Goal: Information Seeking & Learning: Learn about a topic

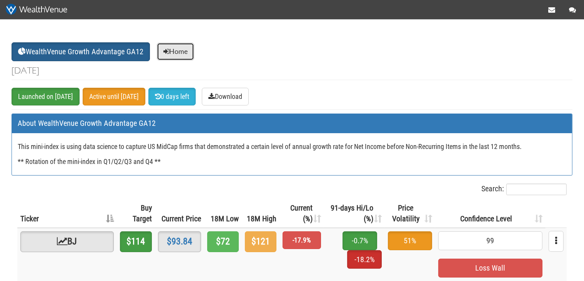
click at [192, 50] on link "Home" at bounding box center [175, 52] width 37 height 18
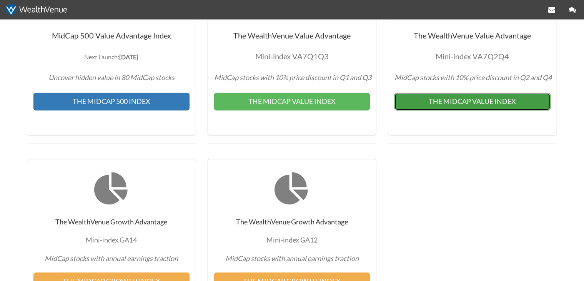
scroll to position [243, 0]
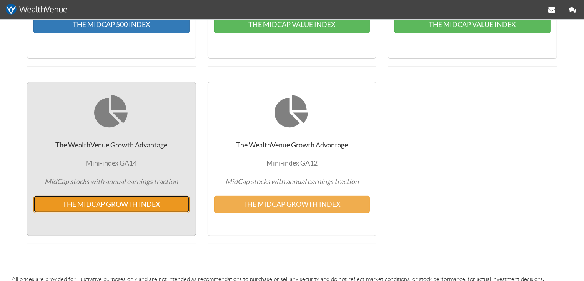
click at [147, 196] on button "THE MIDCAP GROWTH INDEX" at bounding box center [111, 204] width 156 height 18
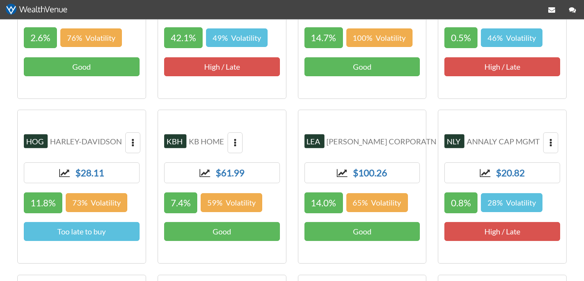
scroll to position [243, 0]
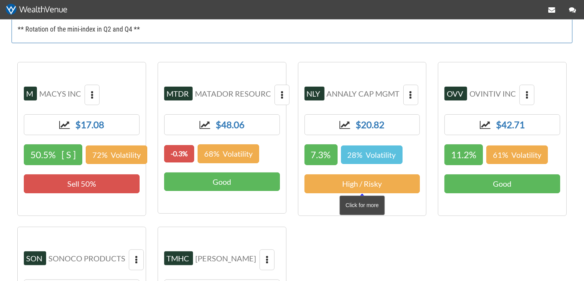
scroll to position [92, 0]
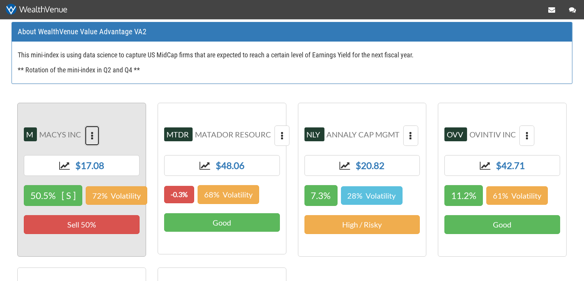
click at [96, 127] on button "button" at bounding box center [92, 135] width 15 height 21
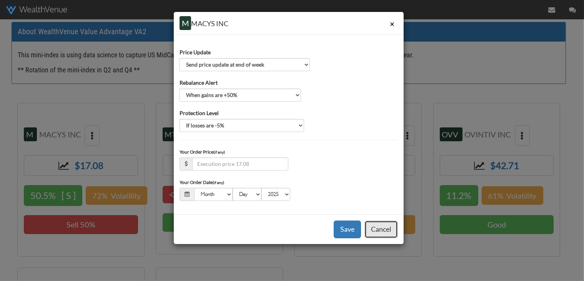
click at [392, 227] on button "Cancel" at bounding box center [381, 229] width 33 height 18
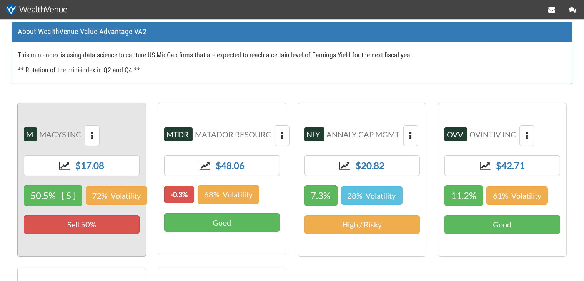
click at [81, 208] on span "M MACYS INC $17.08 50.5% [ S ] 72% Volatility Sell 50%" at bounding box center [81, 180] width 129 height 154
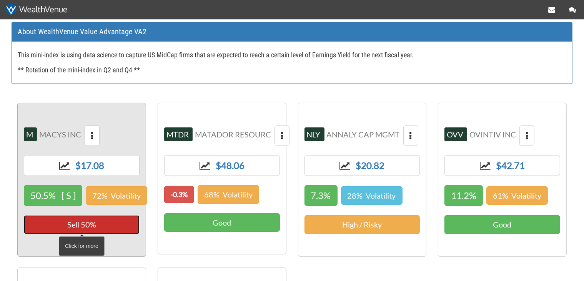
click at [93, 222] on span "Sell 50%" at bounding box center [82, 224] width 116 height 19
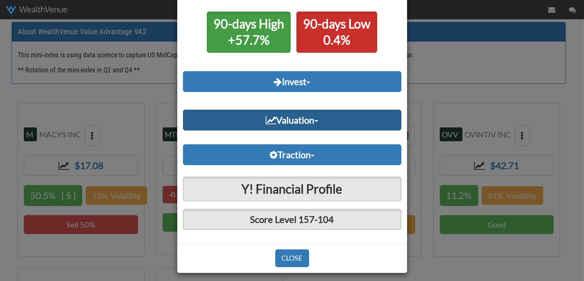
scroll to position [39, 0]
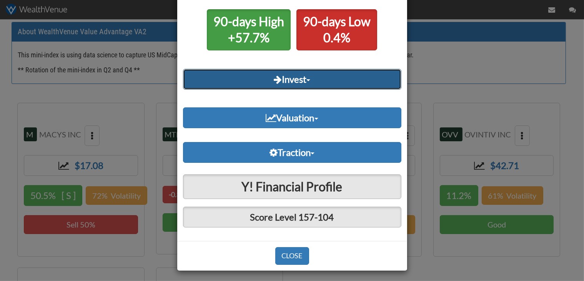
click at [299, 87] on link "Invest" at bounding box center [292, 79] width 218 height 21
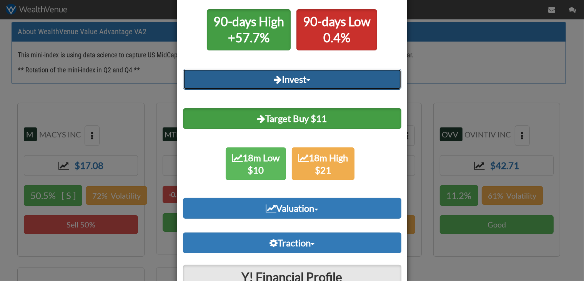
click at [299, 87] on link "Invest" at bounding box center [292, 79] width 218 height 21
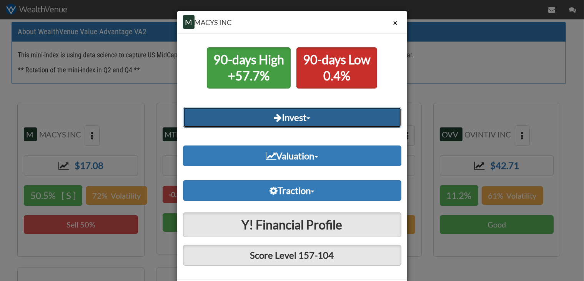
scroll to position [0, 0]
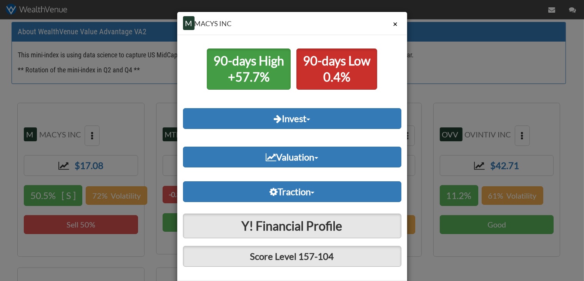
click at [395, 25] on button "×" at bounding box center [396, 24] width 12 height 14
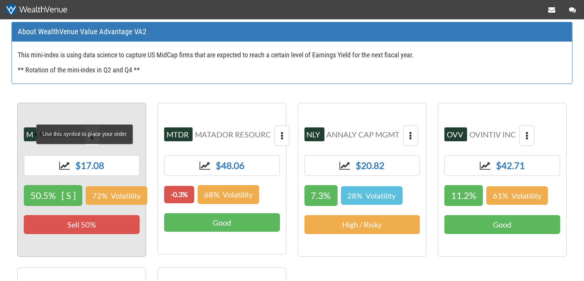
click at [31, 135] on span "M" at bounding box center [29, 134] width 7 height 9
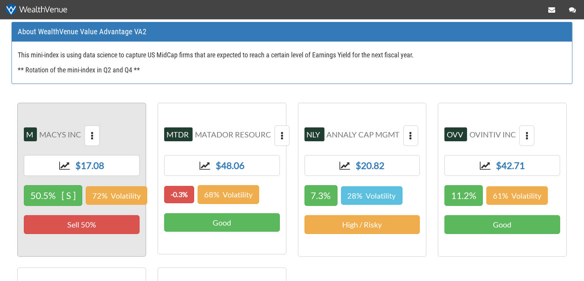
click at [101, 135] on span "M MACYS INC $17.08 50.5% [ S ] 72% Volatility Sell 50%" at bounding box center [81, 180] width 129 height 154
click at [94, 134] on button "button" at bounding box center [92, 135] width 15 height 21
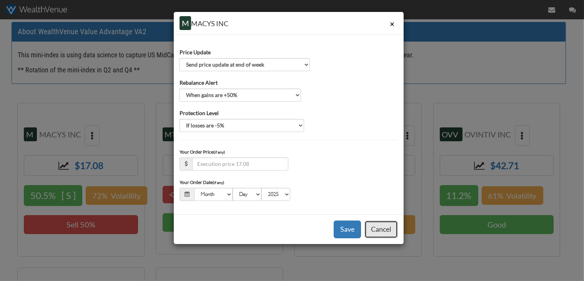
click at [380, 225] on button "Cancel" at bounding box center [381, 229] width 33 height 18
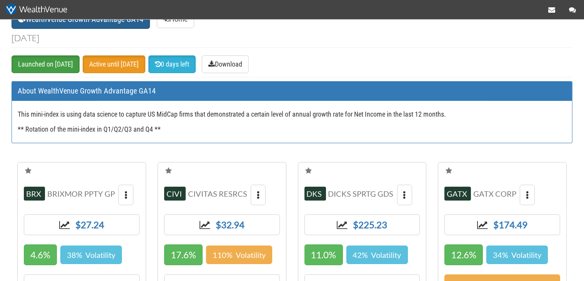
scroll to position [40, 0]
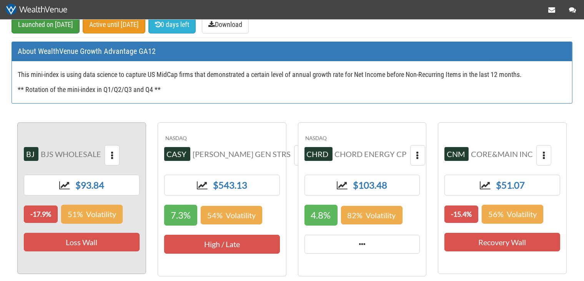
scroll to position [122, 0]
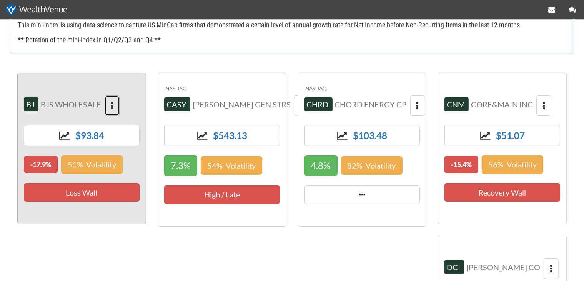
click at [114, 102] on button "button" at bounding box center [112, 105] width 15 height 21
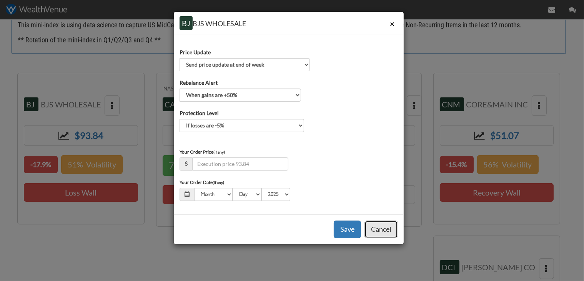
click at [379, 223] on button "Cancel" at bounding box center [381, 229] width 33 height 18
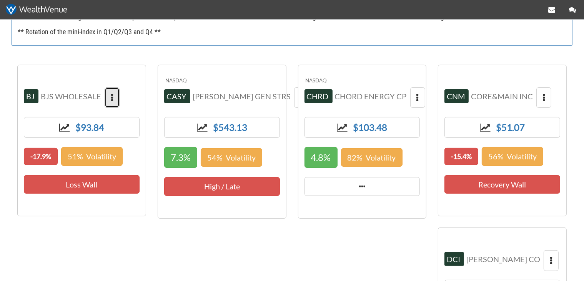
scroll to position [0, 0]
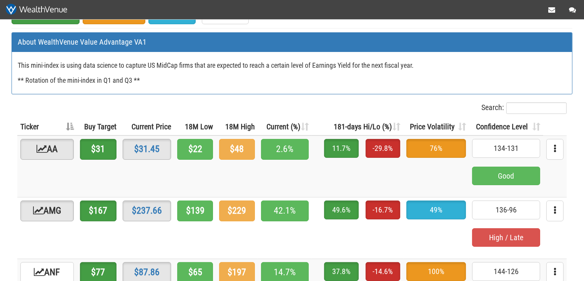
scroll to position [81, 0]
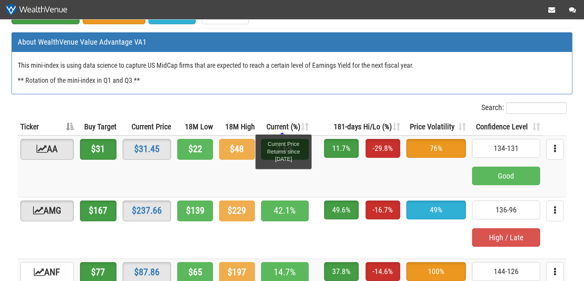
click at [289, 128] on span "Current (%)" at bounding box center [284, 126] width 34 height 9
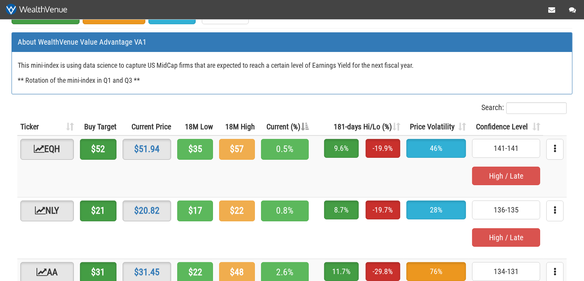
click at [347, 120] on th "181-days Hi/Lo (%) Min - Max Price Returns since 03-28-2025" at bounding box center [358, 127] width 92 height 18
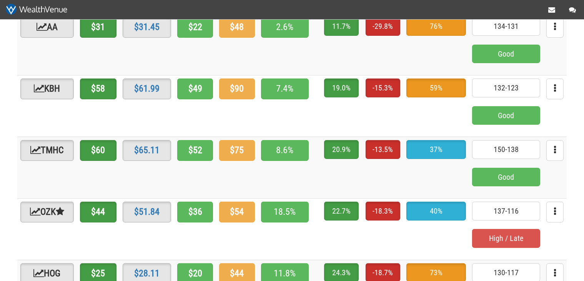
scroll to position [0, 0]
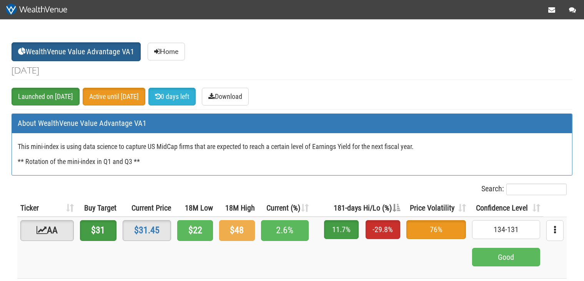
click at [312, 207] on th "Current (%)" at bounding box center [285, 208] width 54 height 18
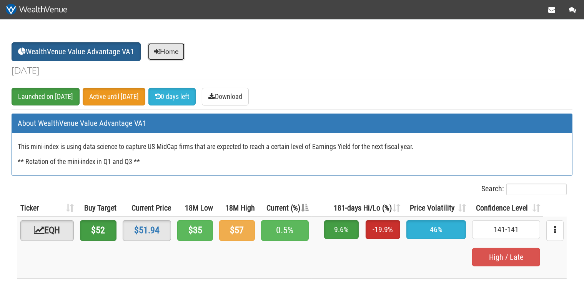
click at [172, 48] on link "Home" at bounding box center [166, 52] width 37 height 18
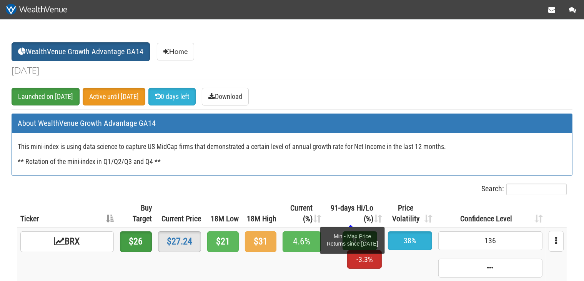
click at [351, 215] on span "91-days Hi/Lo (%)" at bounding box center [352, 213] width 43 height 20
